Goal: Information Seeking & Learning: Compare options

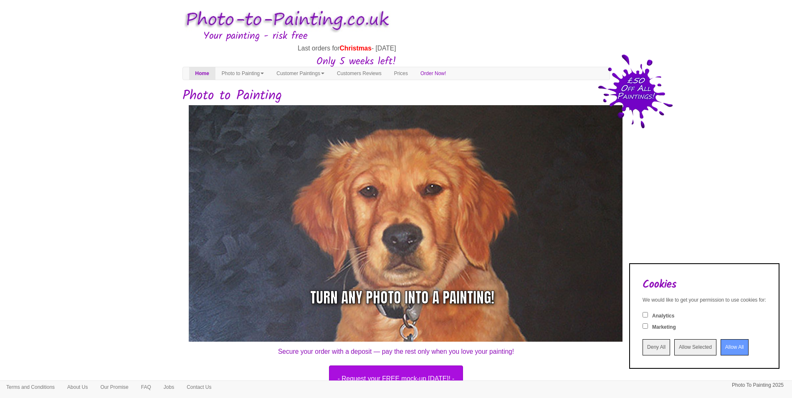
click at [643, 348] on input "Deny All" at bounding box center [657, 347] width 28 height 16
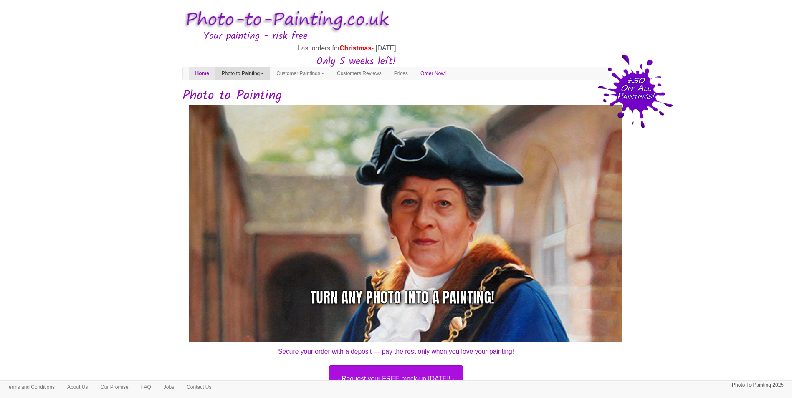
click at [242, 72] on link "Photo to Painting" at bounding box center [242, 73] width 55 height 13
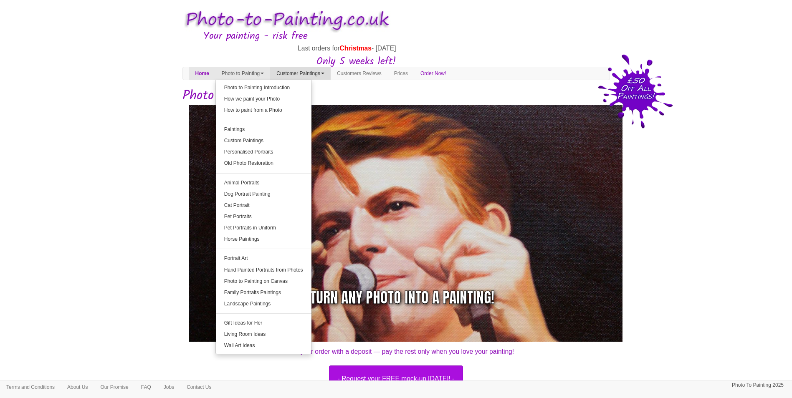
click at [308, 72] on link "Customer Paintings" at bounding box center [300, 73] width 61 height 13
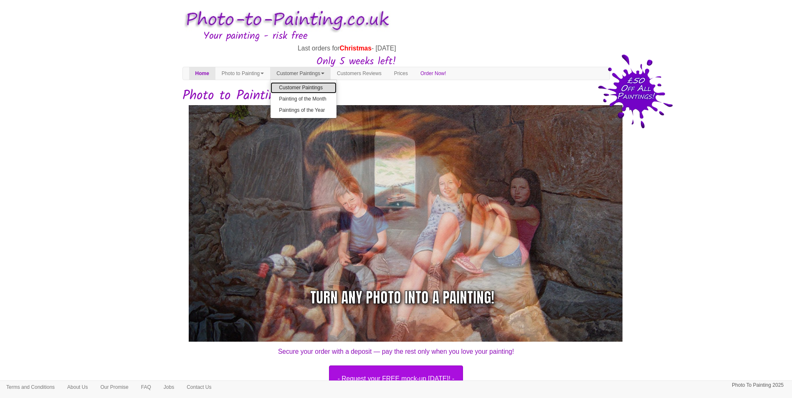
click at [303, 86] on link "Customer Paintings" at bounding box center [304, 87] width 66 height 11
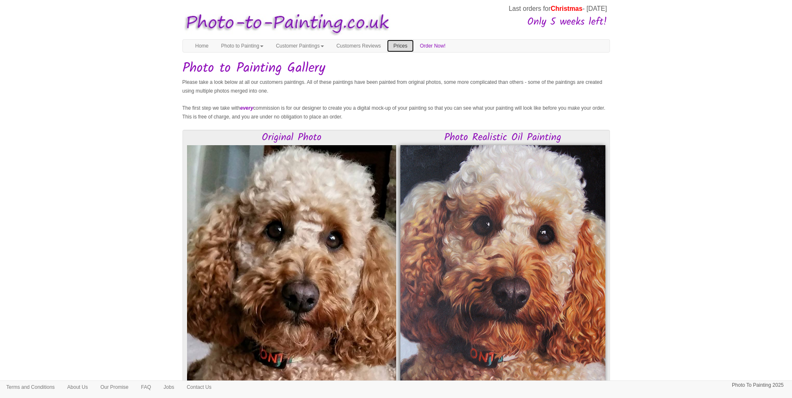
click at [413, 42] on link "Prices" at bounding box center [400, 46] width 26 height 13
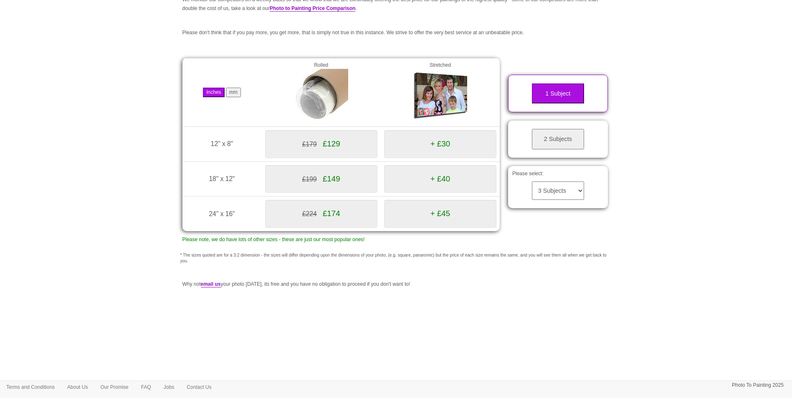
scroll to position [84, 0]
click at [555, 141] on button "2 Subjects" at bounding box center [558, 138] width 52 height 20
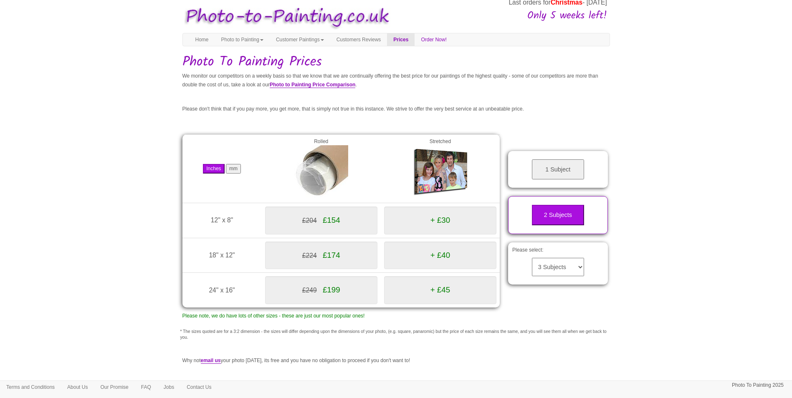
scroll to position [0, 0]
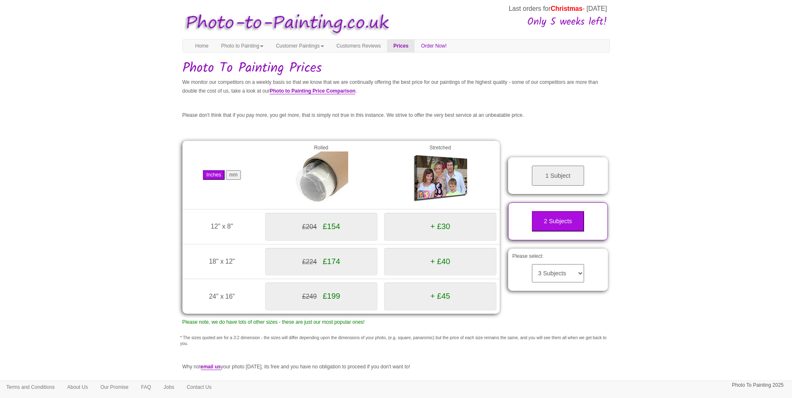
click at [550, 176] on button "1 Subject" at bounding box center [558, 176] width 52 height 20
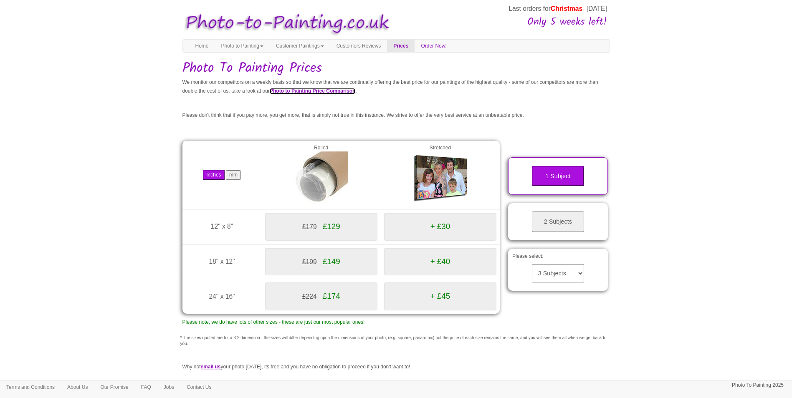
click at [355, 90] on link "Photo to Painting Price Comparison" at bounding box center [313, 91] width 86 height 6
